Goal: Task Accomplishment & Management: Complete application form

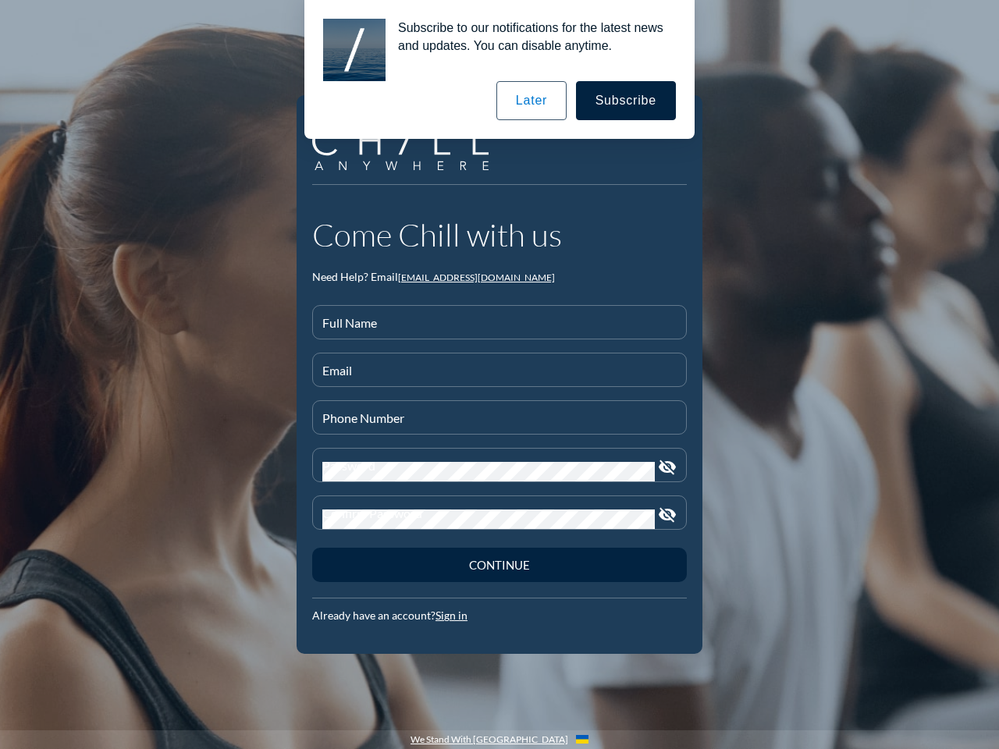
click at [499, 322] on input "Full Name" at bounding box center [499, 329] width 354 height 20
click at [499, 370] on input "Email" at bounding box center [499, 377] width 354 height 20
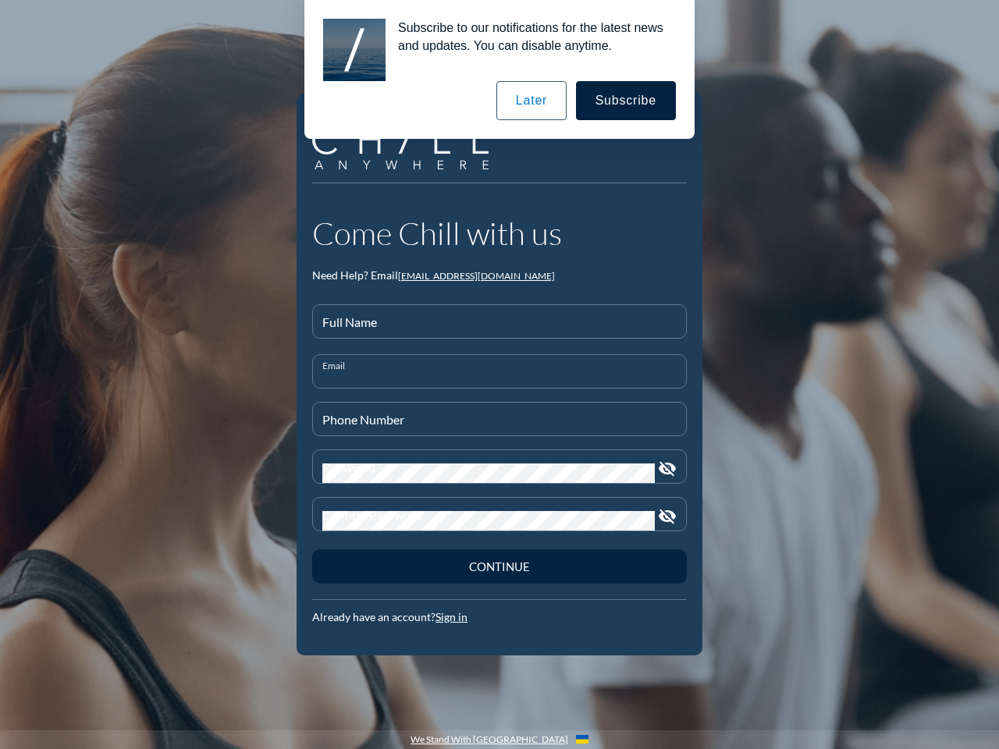
click at [499, 417] on input "Phone Number" at bounding box center [499, 426] width 354 height 20
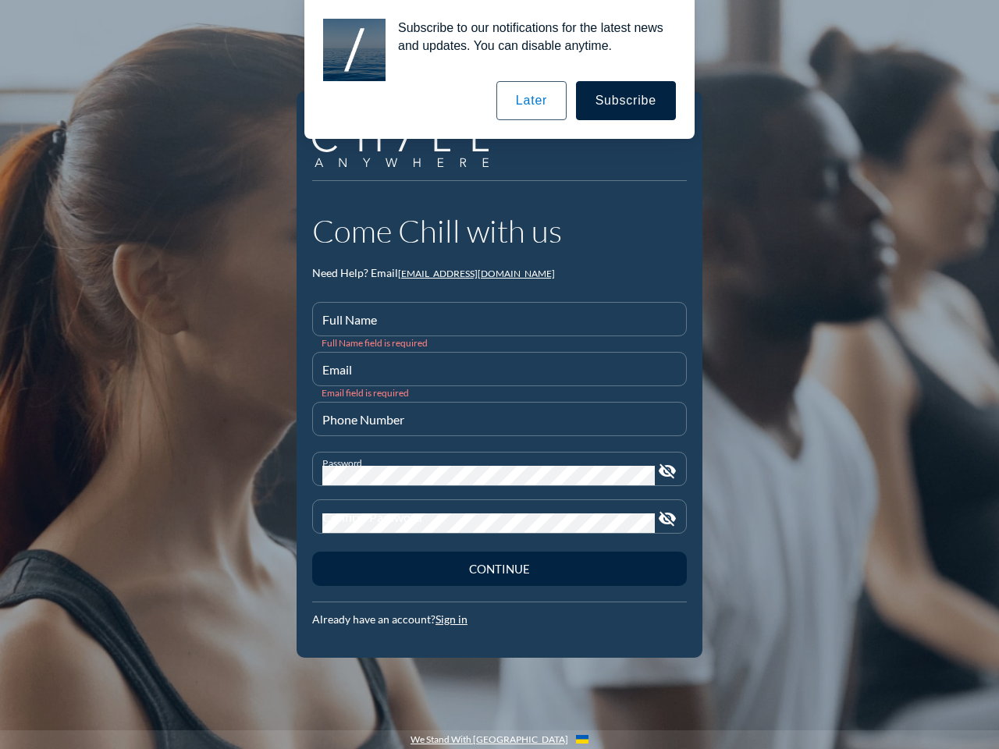
click at [667, 467] on icon "visibility_off" at bounding box center [667, 471] width 19 height 19
click at [499, 513] on div "Confirm Password" at bounding box center [488, 516] width 332 height 33
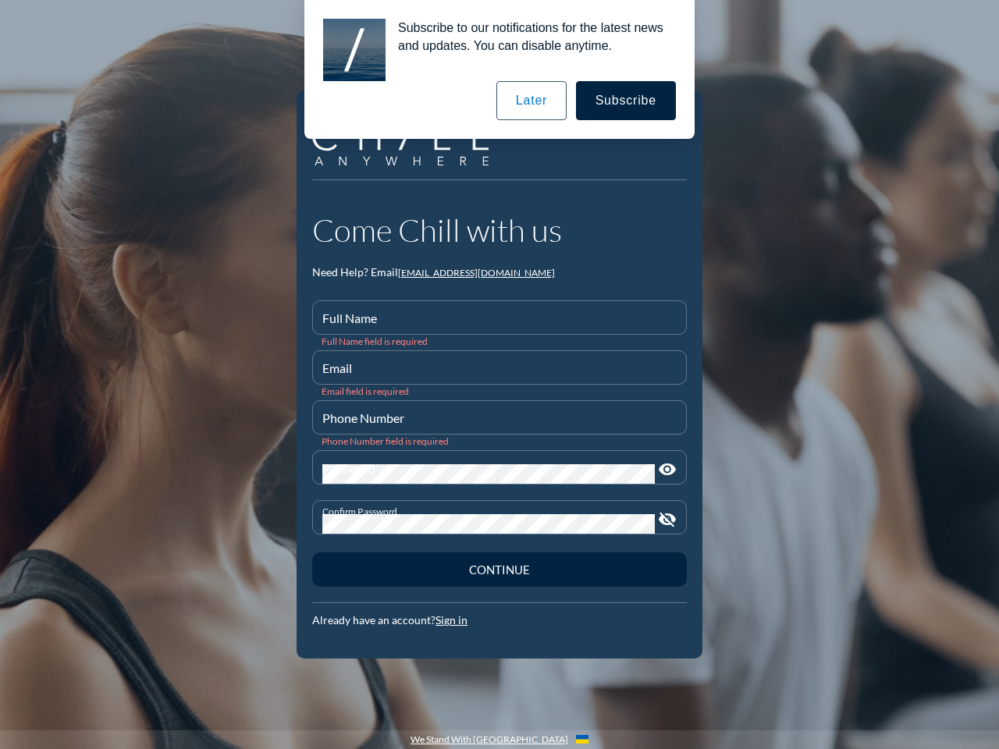
click at [667, 515] on icon "visibility_off" at bounding box center [667, 519] width 19 height 19
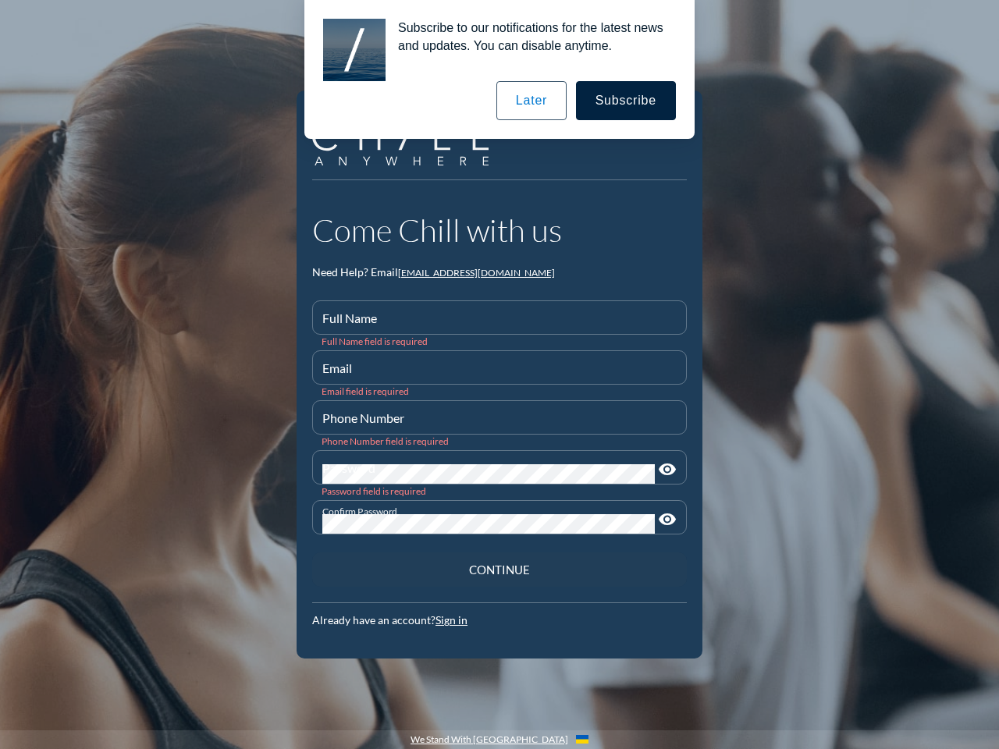
click at [499, 565] on div "Continue" at bounding box center [499, 570] width 320 height 14
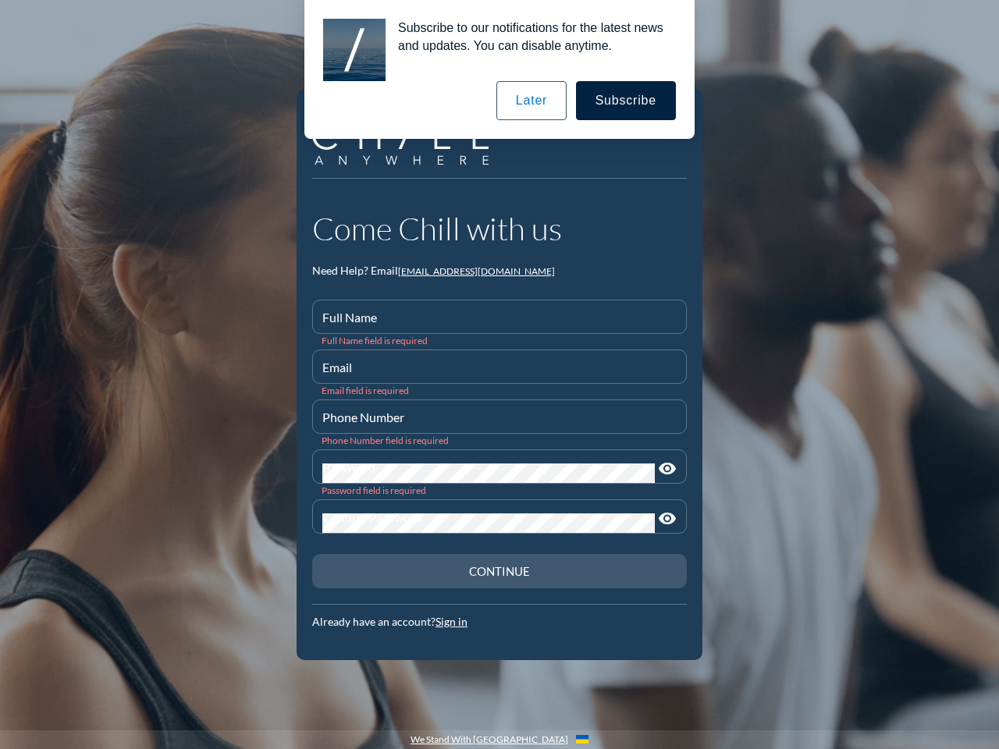
click at [627, 101] on button "Subscribe" at bounding box center [626, 100] width 100 height 39
